Goal: Task Accomplishment & Management: Use online tool/utility

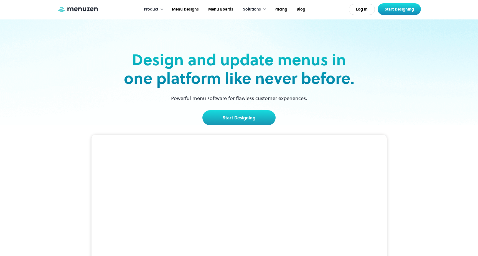
click at [376, 11] on div "Log In Start Designing" at bounding box center [385, 9] width 72 height 12
click at [365, 10] on link "Log In" at bounding box center [362, 9] width 26 height 11
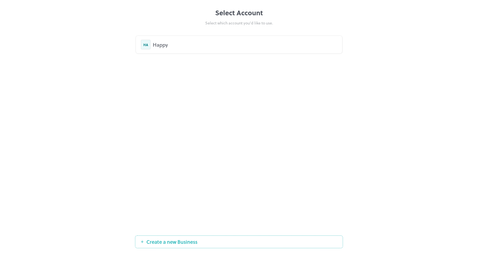
click at [162, 45] on div "Happy" at bounding box center [245, 44] width 185 height 7
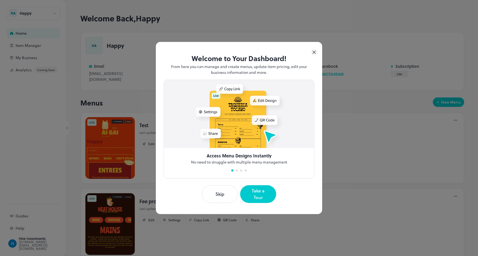
click at [319, 56] on div "Welcome to Your Dashboard! From here you can manage and create menus, update it…" at bounding box center [239, 128] width 166 height 172
click at [313, 55] on icon at bounding box center [314, 52] width 7 height 7
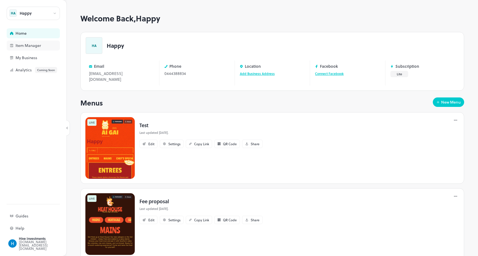
click at [43, 47] on div "Item Manager" at bounding box center [33, 46] width 53 height 10
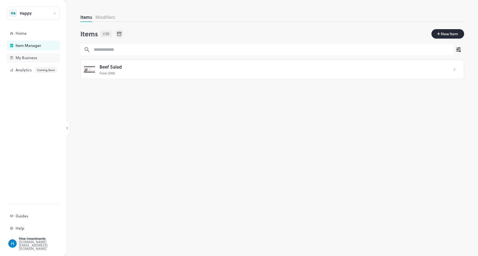
click at [34, 62] on div "My Business" at bounding box center [33, 58] width 53 height 10
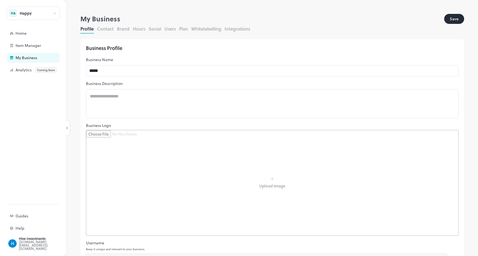
click at [196, 28] on button "Whitelabelling" at bounding box center [206, 29] width 30 height 6
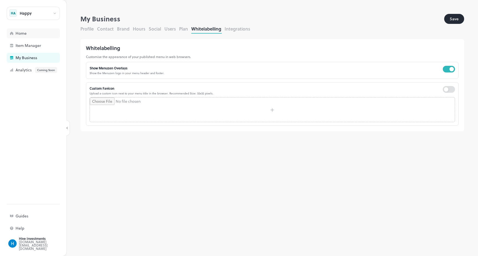
click at [15, 32] on div "Home" at bounding box center [33, 33] width 53 height 10
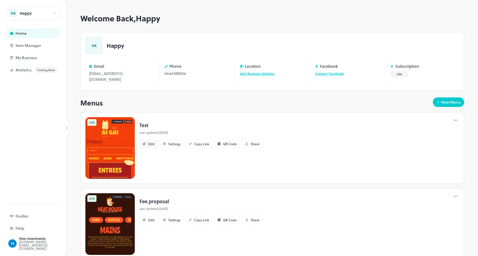
click at [148, 140] on div "Edit" at bounding box center [149, 144] width 18 height 8
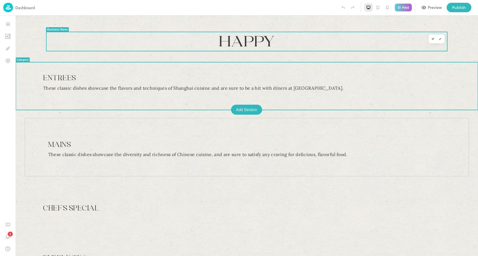
click at [231, 43] on span "Happy" at bounding box center [247, 41] width 56 height 19
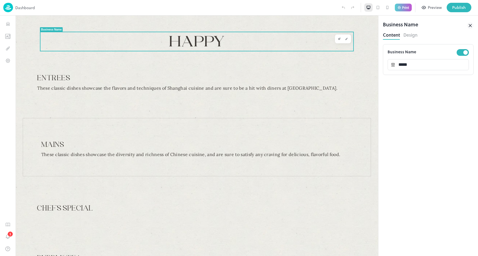
click at [378, 9] on icon at bounding box center [378, 7] width 4 height 4
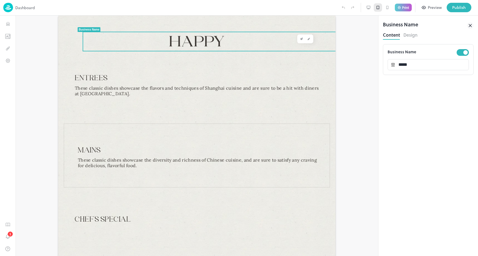
click at [387, 9] on icon at bounding box center [387, 7] width 4 height 4
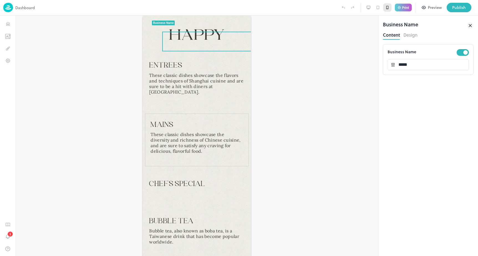
click at [378, 10] on div at bounding box center [378, 7] width 8 height 8
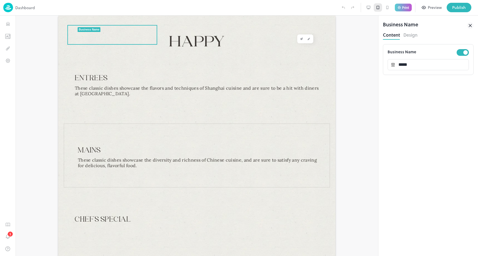
click at [386, 8] on icon at bounding box center [387, 7] width 4 height 4
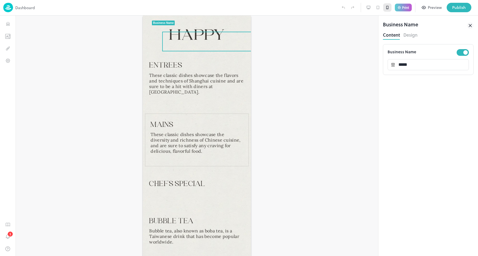
click at [263, 101] on div at bounding box center [197, 136] width 363 height 240
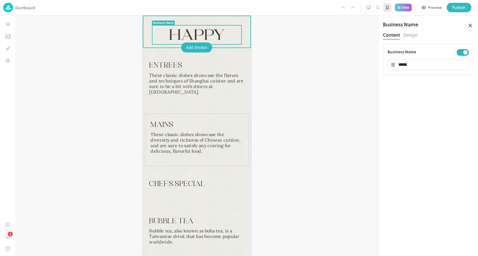
click at [196, 33] on span "Happy" at bounding box center [197, 35] width 56 height 19
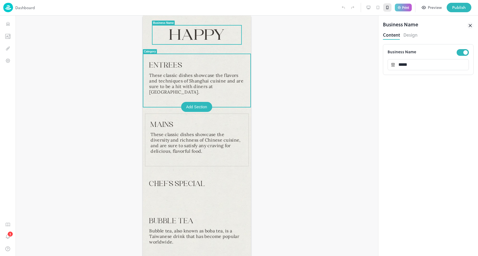
click at [203, 79] on p "These classic dishes showcase the flavors and techniques of Shanghai cuisine an…" at bounding box center [196, 83] width 95 height 22
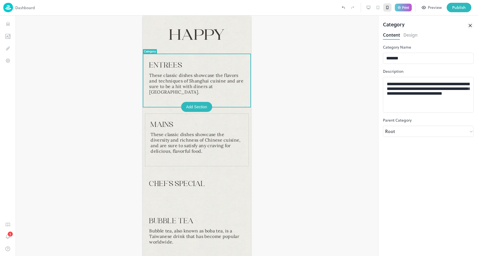
click at [326, 59] on div at bounding box center [197, 136] width 363 height 240
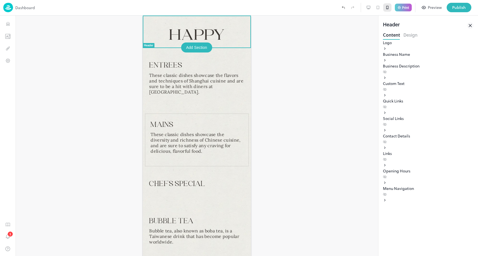
click at [247, 24] on div "Happy" at bounding box center [197, 32] width 108 height 32
click at [380, 7] on icon at bounding box center [378, 7] width 4 height 4
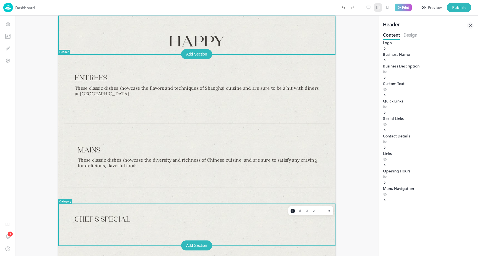
click at [331, 196] on div "Chef's Special" at bounding box center [196, 216] width 277 height 58
click at [316, 193] on div "Chef's Special" at bounding box center [196, 216] width 277 height 58
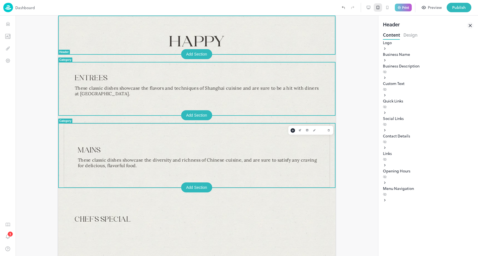
click at [286, 127] on div "Mains These classic dishes showcase the diversity and richness of Chinese cuisi…" at bounding box center [197, 155] width 266 height 64
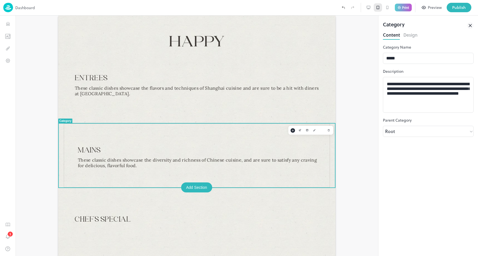
click at [389, 9] on icon at bounding box center [387, 7] width 4 height 4
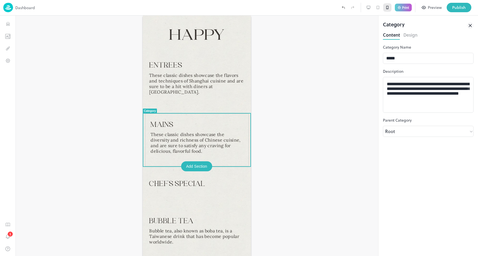
click at [370, 8] on icon at bounding box center [368, 7] width 3 height 2
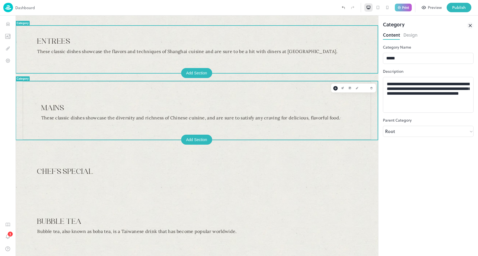
scroll to position [89, 0]
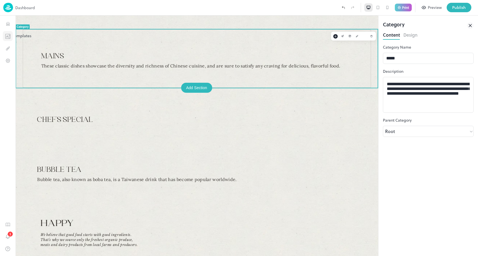
click at [9, 35] on icon "Templates" at bounding box center [9, 36] width 0 height 4
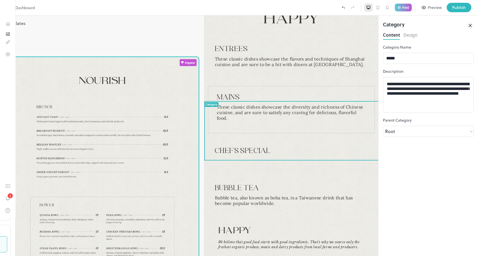
type input "*****"
type input "**********"
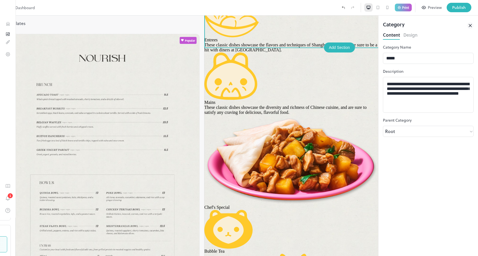
click at [204, 16] on button "Delete" at bounding box center [204, 16] width 0 height 0
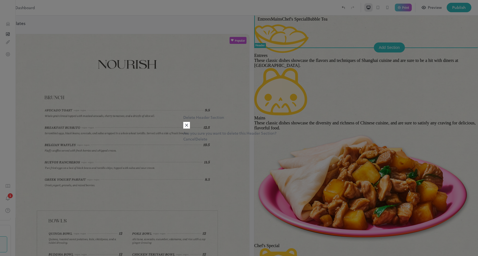
click at [222, 142] on div "Cancel Delete" at bounding box center [239, 139] width 112 height 6
click at [196, 142] on button "Cancel" at bounding box center [189, 139] width 12 height 6
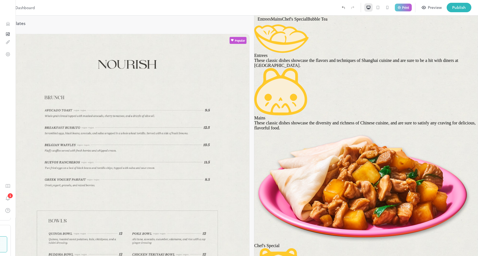
click at [383, 120] on p "Mains" at bounding box center [366, 117] width 224 height 5
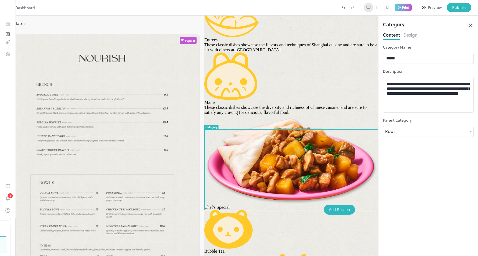
click at [379, 10] on div at bounding box center [378, 7] width 8 height 8
click at [386, 8] on icon at bounding box center [387, 7] width 4 height 4
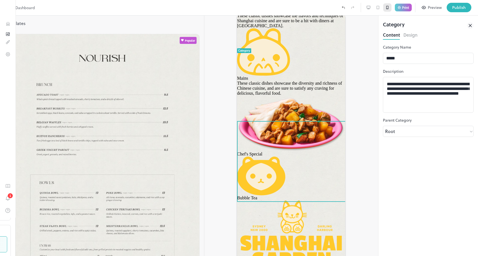
scroll to position [97, 0]
click at [380, 9] on icon at bounding box center [378, 7] width 4 height 4
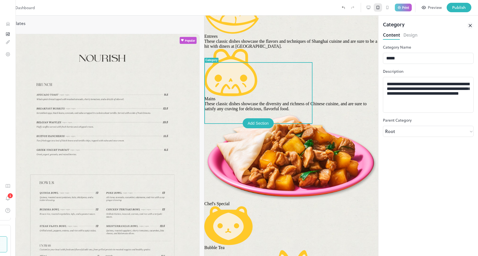
scroll to position [88, 0]
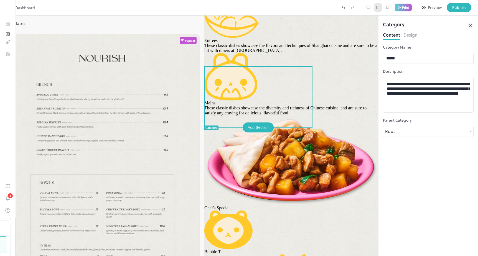
click at [371, 9] on icon at bounding box center [369, 7] width 4 height 4
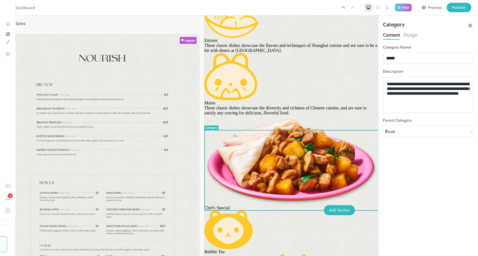
click at [377, 8] on icon at bounding box center [378, 7] width 4 height 4
click at [342, 210] on div "Add Section" at bounding box center [339, 210] width 31 height 10
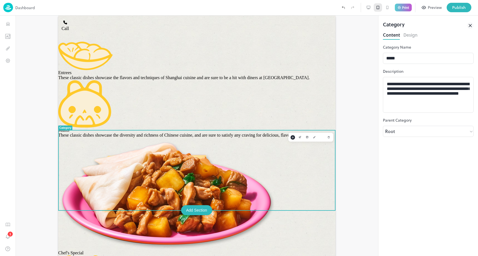
click at [419, 105] on div at bounding box center [239, 128] width 478 height 256
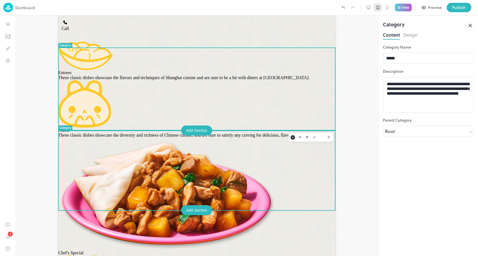
click at [355, 74] on div at bounding box center [197, 136] width 363 height 240
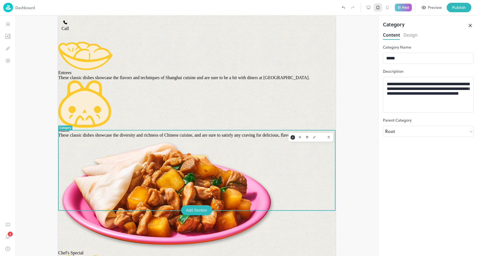
click at [418, 227] on div "**********" at bounding box center [428, 150] width 91 height 212
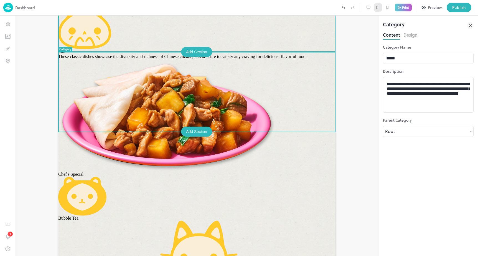
scroll to position [340, 0]
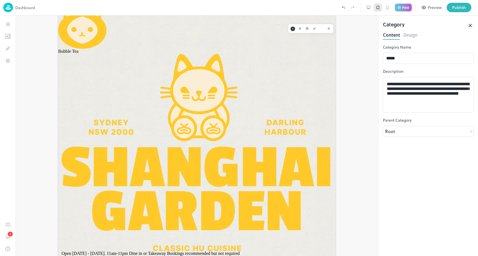
click at [391, 6] on div at bounding box center [387, 7] width 8 height 8
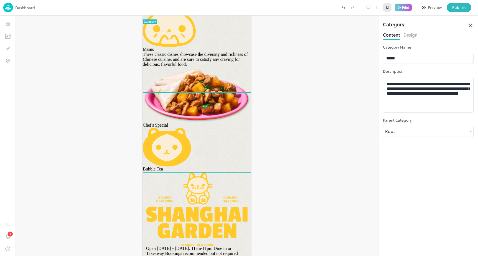
scroll to position [143, 0]
click at [376, 8] on icon at bounding box center [378, 7] width 4 height 4
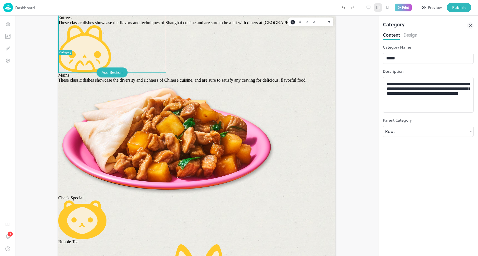
scroll to position [143, 0]
click at [368, 9] on icon at bounding box center [369, 7] width 4 height 4
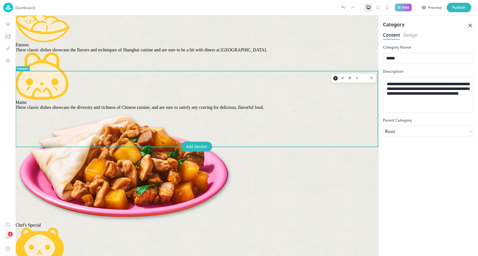
click at [353, 92] on div "Mains These classic dishes showcase the diversity and richness of Chinese cuisi…" at bounding box center [197, 80] width 363 height 57
click at [413, 39] on div "Content Design" at bounding box center [428, 35] width 91 height 9
click at [414, 35] on button "Design" at bounding box center [411, 34] width 14 height 7
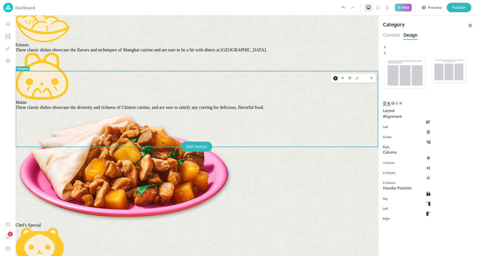
click at [183, 105] on p "Mains" at bounding box center [197, 102] width 363 height 5
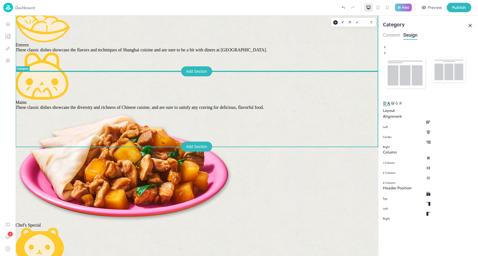
click at [156, 52] on div "Entrees These classic dishes showcase the flavors and techniques of Shanghai cu…" at bounding box center [197, 33] width 363 height 39
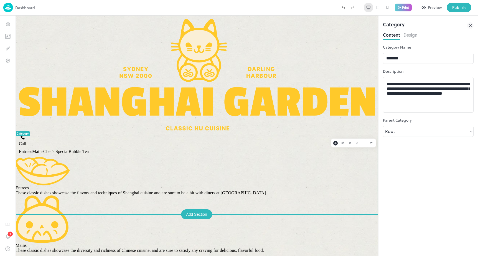
click at [376, 6] on icon at bounding box center [378, 7] width 4 height 4
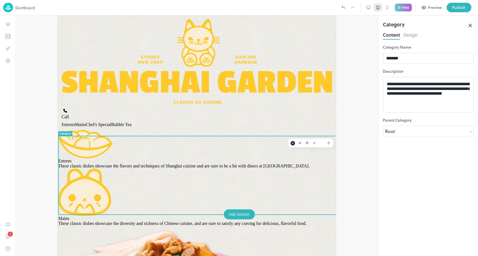
click at [388, 7] on icon at bounding box center [387, 7] width 4 height 4
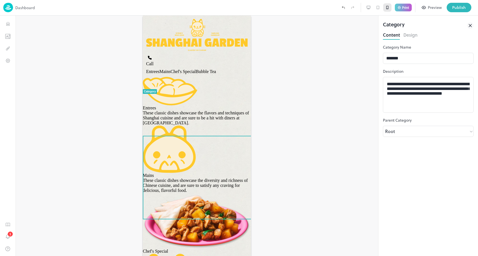
click at [314, 96] on div at bounding box center [197, 136] width 363 height 240
